Goal: Complete application form: Complete application form

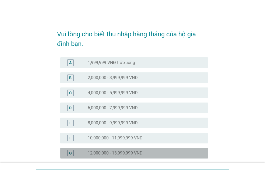
click at [138, 154] on label "12,000,000 - 13,999,999 VNĐ" at bounding box center [115, 152] width 55 height 5
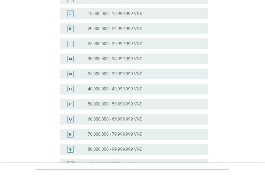
scroll to position [242, 0]
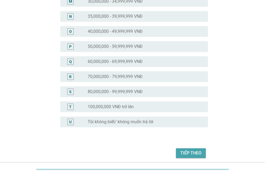
click at [179, 152] on button "Tiếp theo" at bounding box center [191, 153] width 30 height 10
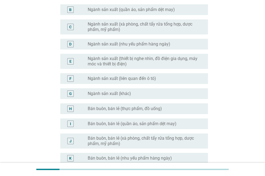
scroll to position [81, 0]
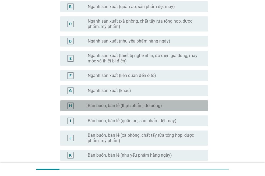
click at [136, 108] on label "Bán buôn, bán lẻ (thực phẩm, đồ uống)" at bounding box center [125, 105] width 74 height 5
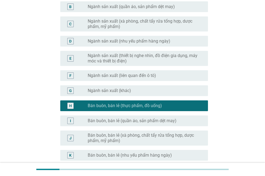
click at [136, 120] on label "Bán buôn, bán lẻ (quần áo, sản phẩm dệt may)" at bounding box center [132, 120] width 89 height 5
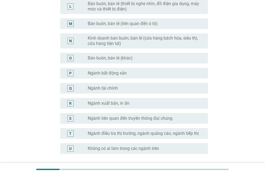
scroll to position [269, 0]
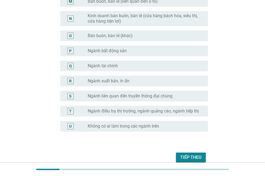
click at [191, 160] on div "Tiếp theo" at bounding box center [190, 157] width 21 height 6
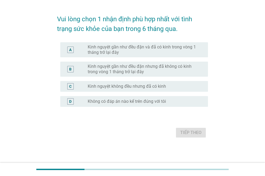
scroll to position [0, 0]
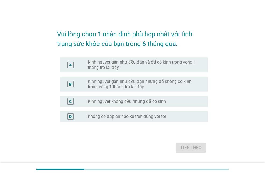
click at [145, 65] on label "Kinh nguyệt gần như đều đặn và đã có kinh trong vòng 1 tháng trở lại đây" at bounding box center [144, 64] width 112 height 11
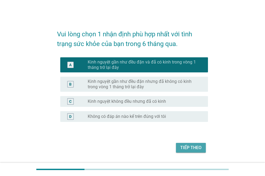
click at [187, 145] on div "Tiếp theo" at bounding box center [190, 147] width 21 height 6
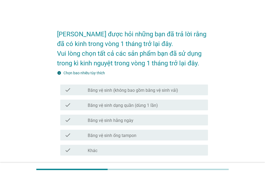
click at [137, 105] on label "Băng vệ sinh dạng quần (dùng 1 lần)" at bounding box center [123, 105] width 70 height 5
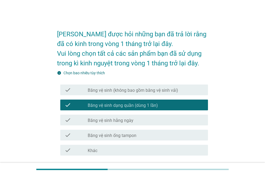
click at [137, 117] on div "check_box_outline_blank Băng vệ sinh hằng ngày" at bounding box center [146, 120] width 116 height 6
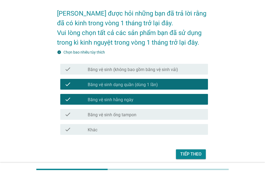
scroll to position [42, 0]
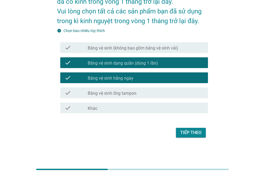
click at [181, 132] on div "Tiếp theo" at bounding box center [190, 132] width 21 height 6
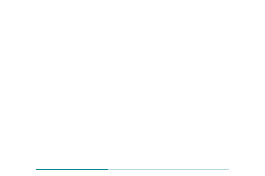
scroll to position [0, 0]
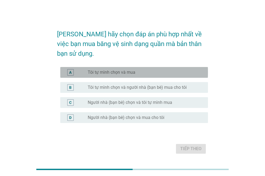
click at [140, 70] on div "radio_button_unchecked Tôi tự mình chọn và mua" at bounding box center [144, 72] width 112 height 5
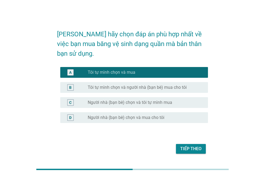
click at [184, 145] on div "Tiếp theo" at bounding box center [190, 148] width 21 height 6
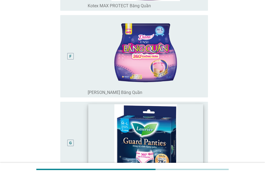
scroll to position [457, 0]
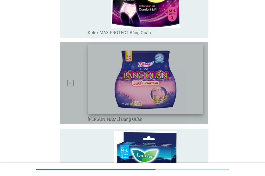
click at [113, 87] on img at bounding box center [145, 80] width 115 height 70
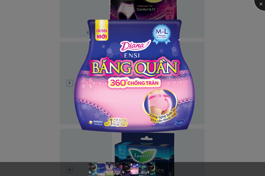
click at [259, 5] on div at bounding box center [265, 0] width 22 height 22
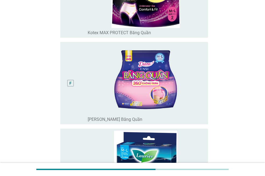
click at [69, 83] on div "F" at bounding box center [70, 83] width 2 height 6
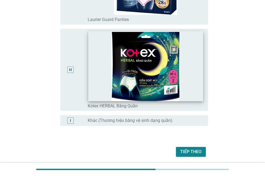
scroll to position [645, 0]
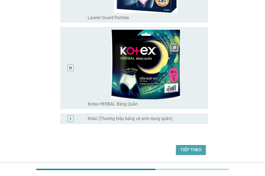
click at [183, 148] on div "Tiếp theo" at bounding box center [190, 150] width 21 height 6
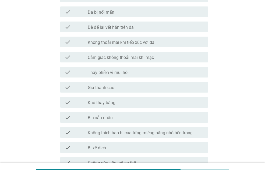
scroll to position [108, 0]
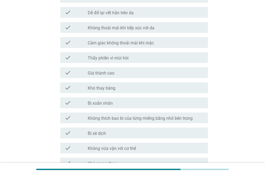
click at [120, 73] on div "check_box_outline_blank Giá thành cao" at bounding box center [146, 72] width 116 height 6
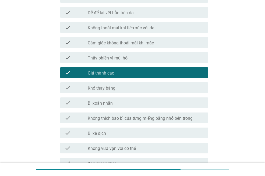
click at [118, 56] on label "Thấy phiền vì mùi hôi" at bounding box center [108, 57] width 41 height 5
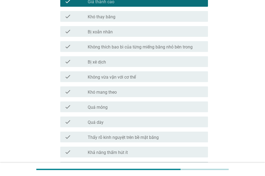
scroll to position [215, 0]
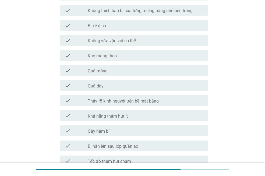
click at [126, 74] on div "check check_box_outline_blank Quá mỏng" at bounding box center [134, 70] width 148 height 11
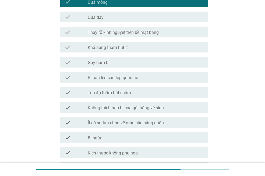
scroll to position [296, 0]
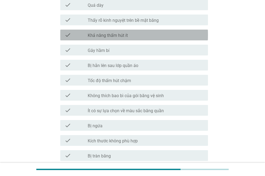
click at [123, 38] on label "Khả năng thấm hút ít" at bounding box center [108, 35] width 40 height 5
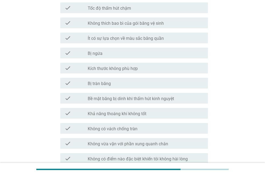
scroll to position [376, 0]
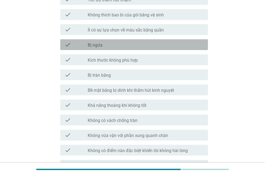
click at [117, 47] on div "check_box_outline_blank Bị ngứa" at bounding box center [146, 44] width 116 height 6
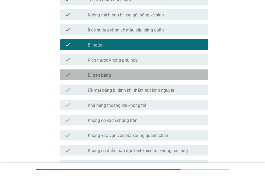
click at [137, 72] on div "check_box_outline_blank Bị tràn băng" at bounding box center [146, 75] width 116 height 6
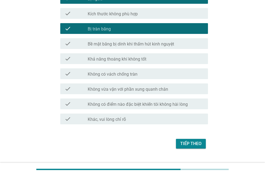
scroll to position [434, 0]
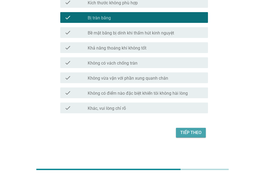
click at [187, 131] on div "Tiếp theo" at bounding box center [190, 132] width 21 height 6
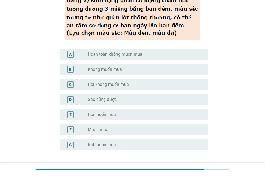
scroll to position [81, 0]
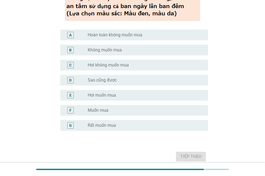
click at [103, 107] on div "radio_button_unchecked Muốn mua" at bounding box center [146, 110] width 116 height 6
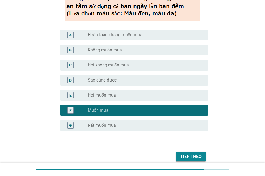
click at [179, 155] on button "Tiếp theo" at bounding box center [191, 157] width 30 height 10
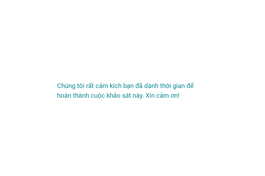
scroll to position [0, 0]
